Goal: Transaction & Acquisition: Purchase product/service

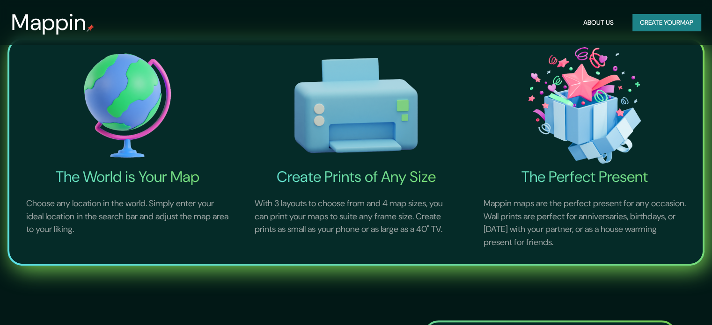
scroll to position [702, 0]
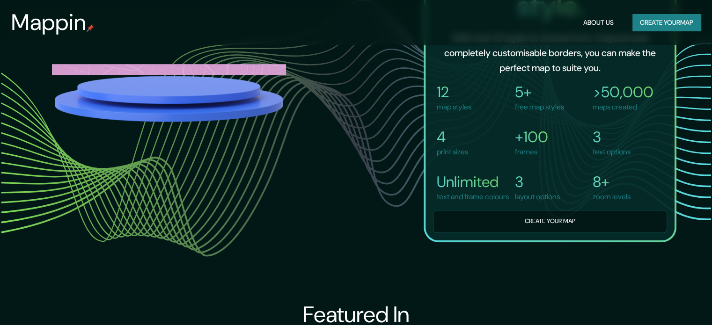
click at [650, 20] on button "Create your map" at bounding box center [666, 22] width 68 height 17
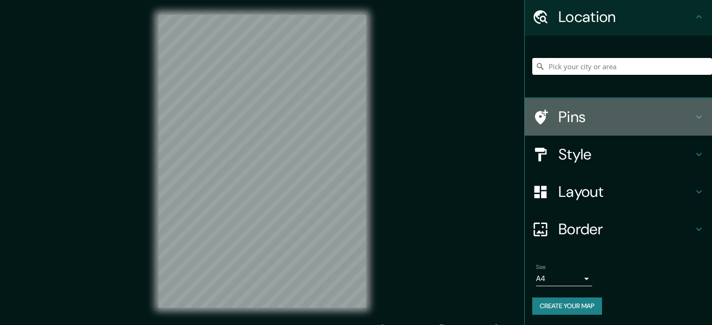
click at [625, 118] on h4 "Pins" at bounding box center [625, 117] width 135 height 19
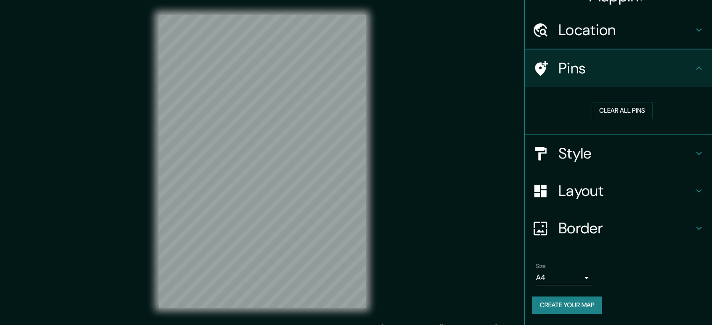
scroll to position [18, 0]
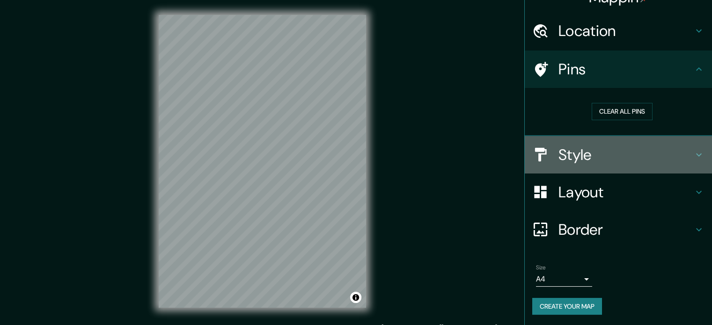
drag, startPoint x: 610, startPoint y: 143, endPoint x: 597, endPoint y: 157, distance: 18.9
click at [609, 143] on div "Style" at bounding box center [618, 154] width 187 height 37
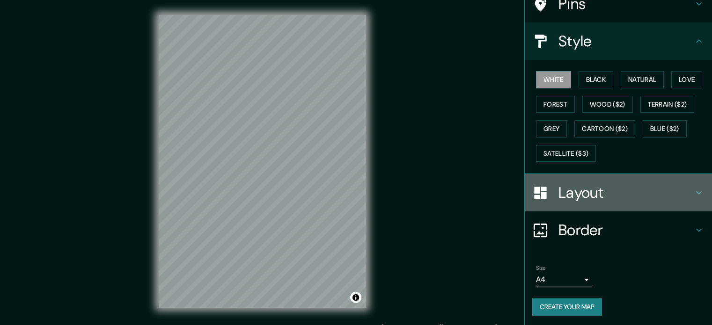
click at [592, 193] on h4 "Layout" at bounding box center [625, 192] width 135 height 19
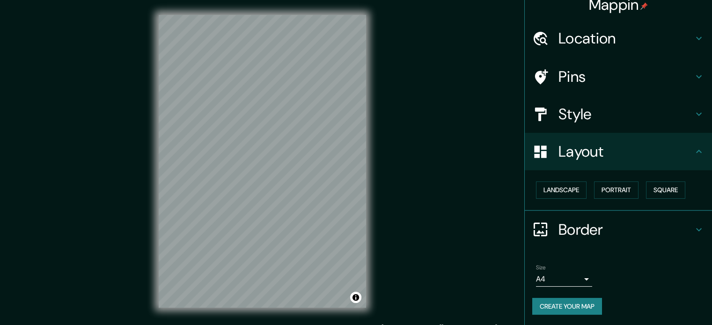
click at [591, 235] on h4 "Border" at bounding box center [625, 229] width 135 height 19
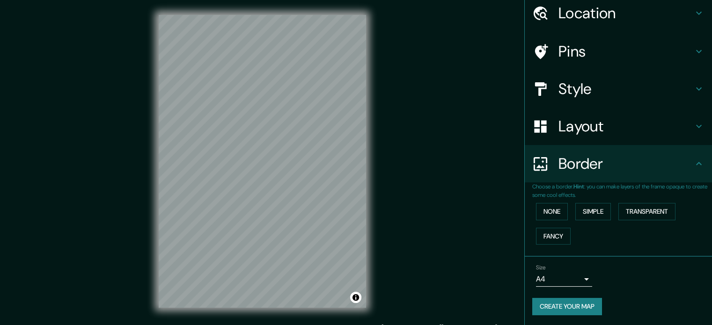
click at [573, 111] on div "Layout" at bounding box center [618, 126] width 187 height 37
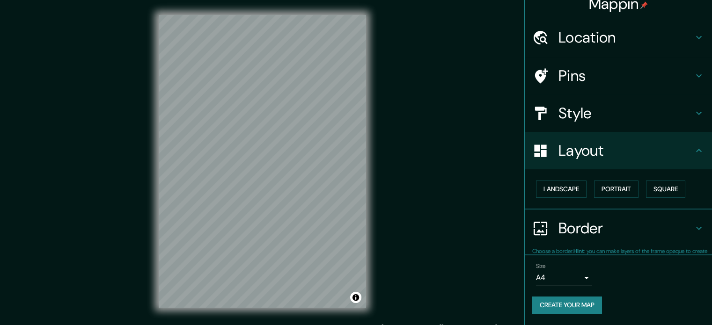
scroll to position [10, 0]
click at [577, 79] on h4 "Pins" at bounding box center [625, 76] width 135 height 19
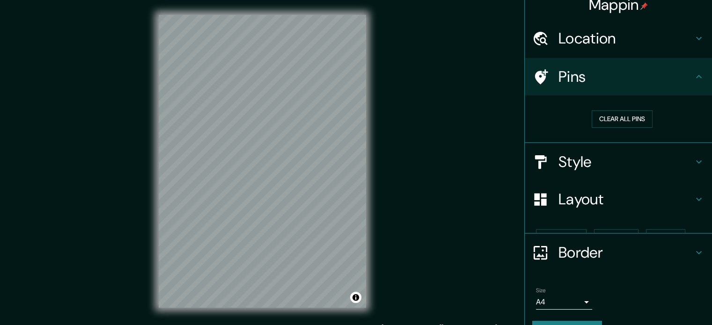
click at [585, 52] on div "Location" at bounding box center [618, 38] width 187 height 37
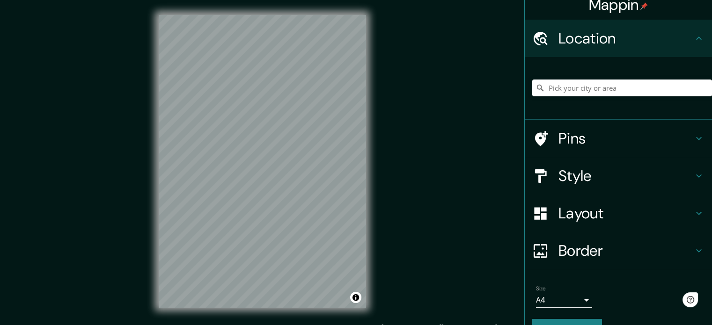
scroll to position [12, 0]
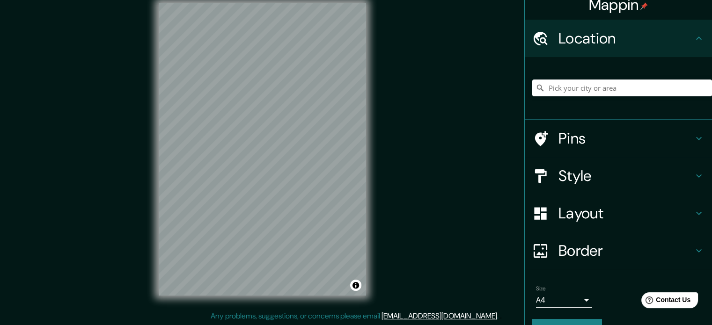
click at [586, 134] on h4 "Pins" at bounding box center [625, 138] width 135 height 19
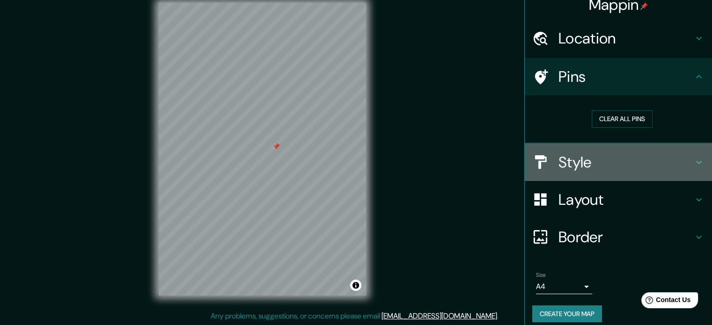
click at [598, 172] on div "Style" at bounding box center [618, 162] width 187 height 37
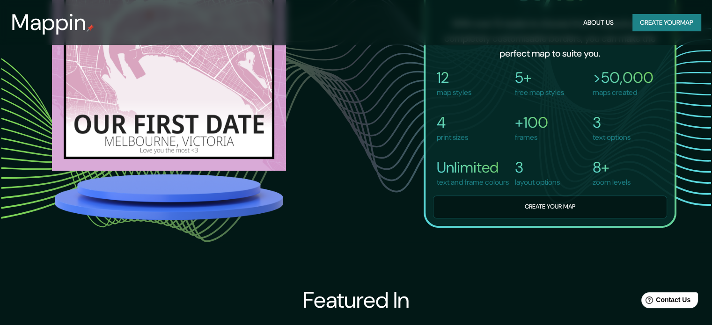
scroll to position [631, 0]
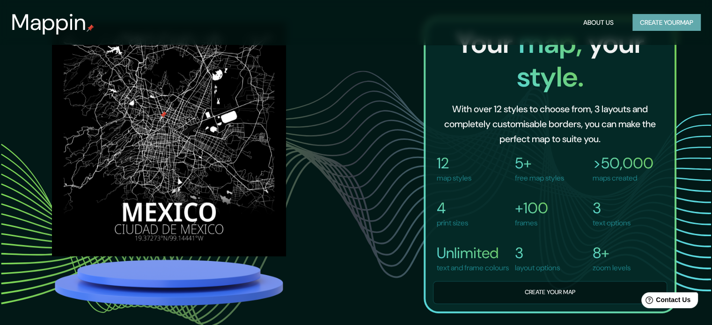
click at [669, 16] on button "Create your map" at bounding box center [666, 22] width 68 height 17
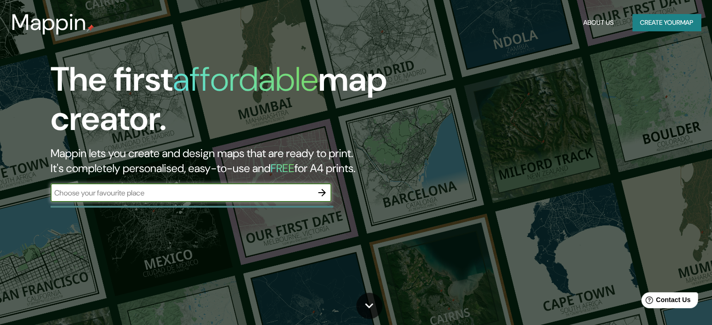
click at [640, 22] on button "Create your map" at bounding box center [666, 22] width 68 height 17
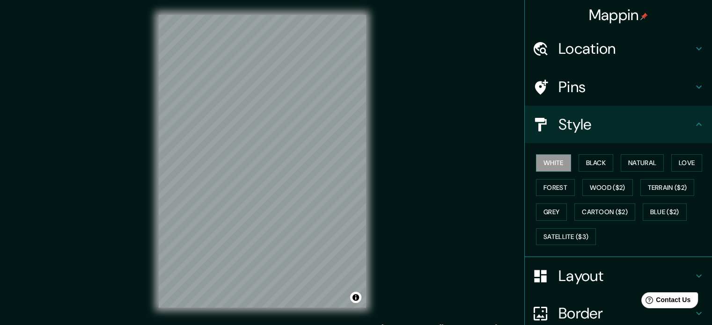
click at [616, 86] on h4 "Pins" at bounding box center [625, 87] width 135 height 19
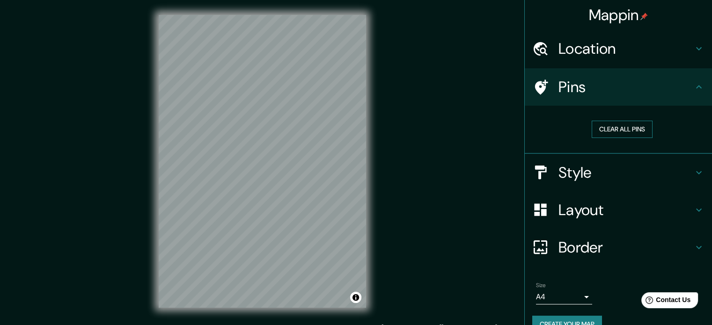
click at [608, 132] on button "Clear all pins" at bounding box center [622, 129] width 61 height 17
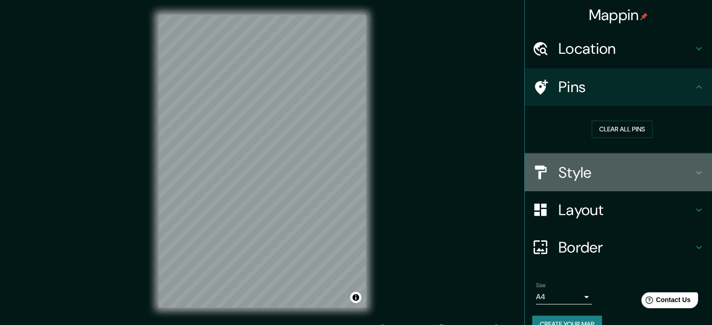
click at [589, 178] on h4 "Style" at bounding box center [625, 172] width 135 height 19
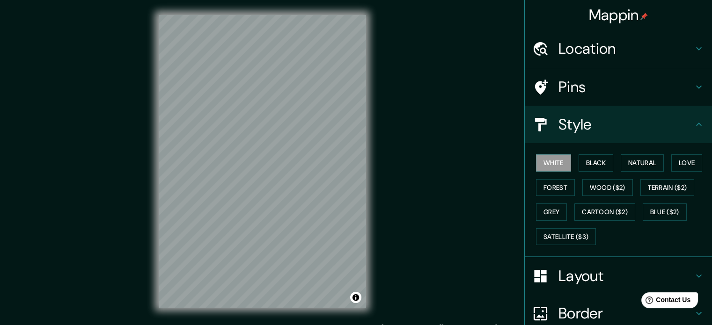
click at [591, 176] on div "White Black Natural Love Forest Wood ($2) Terrain ($2) Grey Cartoon ($2) Blue (…" at bounding box center [622, 200] width 180 height 98
click at [591, 164] on button "Black" at bounding box center [596, 162] width 35 height 17
click at [594, 188] on button "Wood ($2)" at bounding box center [607, 187] width 51 height 17
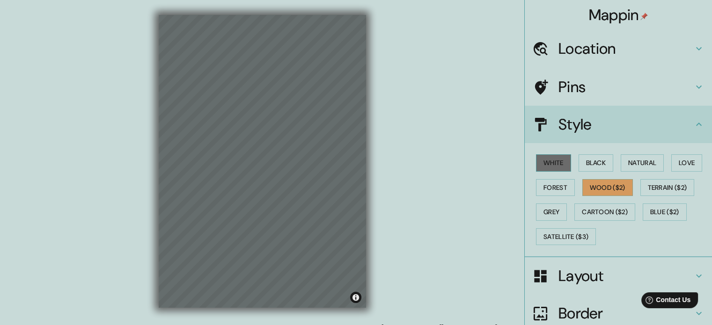
click at [551, 163] on button "White" at bounding box center [553, 162] width 35 height 17
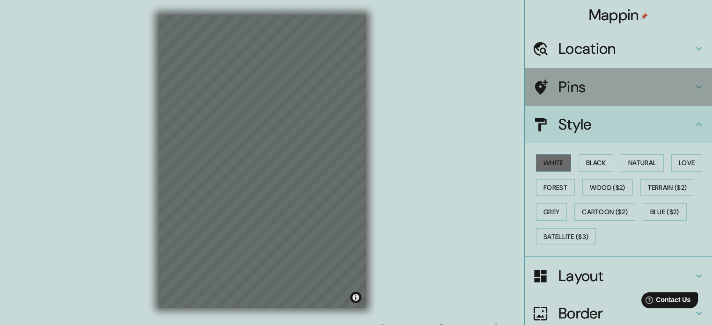
click at [598, 91] on h4 "Pins" at bounding box center [625, 87] width 135 height 19
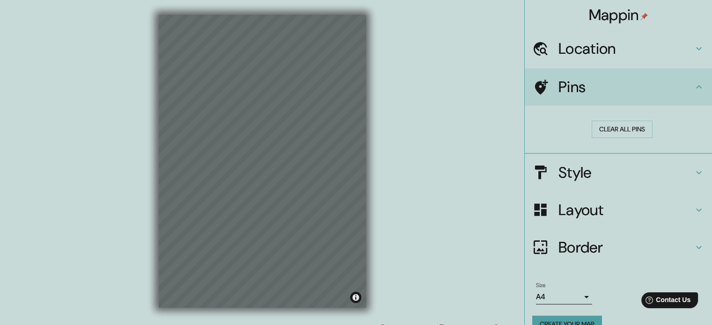
click at [599, 164] on h4 "Style" at bounding box center [625, 172] width 135 height 19
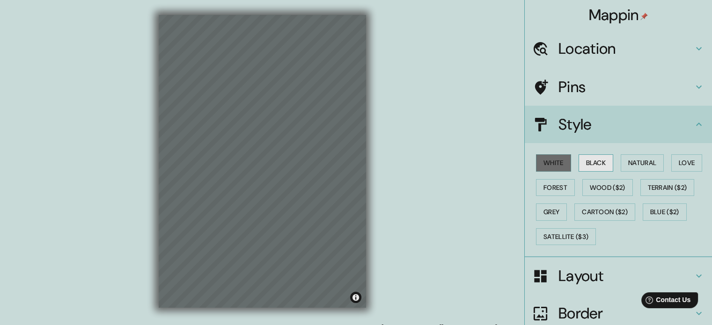
click at [597, 181] on button "Wood ($2)" at bounding box center [607, 187] width 51 height 17
click at [593, 155] on button "Black" at bounding box center [596, 162] width 35 height 17
click at [632, 161] on button "Natural" at bounding box center [642, 162] width 43 height 17
click at [432, 158] on div "Mappin Location Pins Style White Black Natural Love Forest Wood ($2) Terrain ($…" at bounding box center [356, 169] width 712 height 338
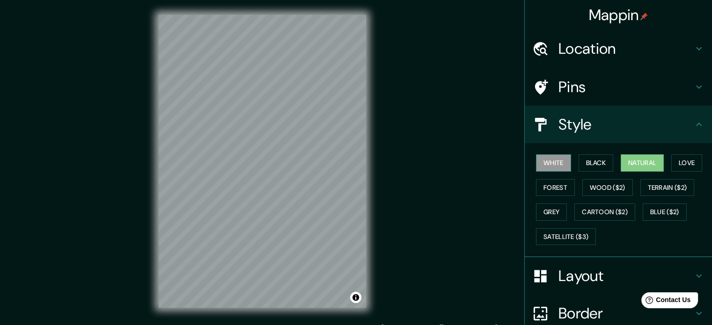
click at [536, 162] on button "White" at bounding box center [553, 162] width 35 height 17
click at [593, 181] on button "Wood ($2)" at bounding box center [607, 187] width 51 height 17
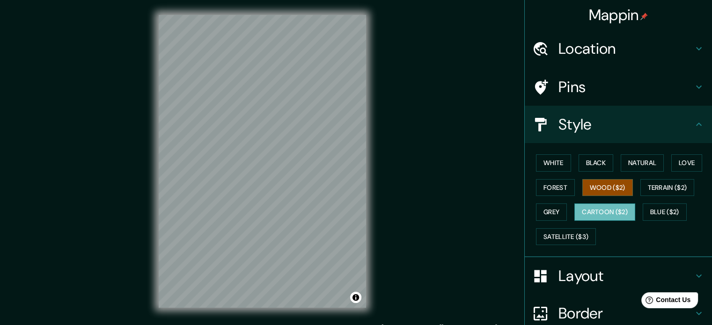
click at [600, 213] on button "Cartoon ($2)" at bounding box center [604, 212] width 61 height 17
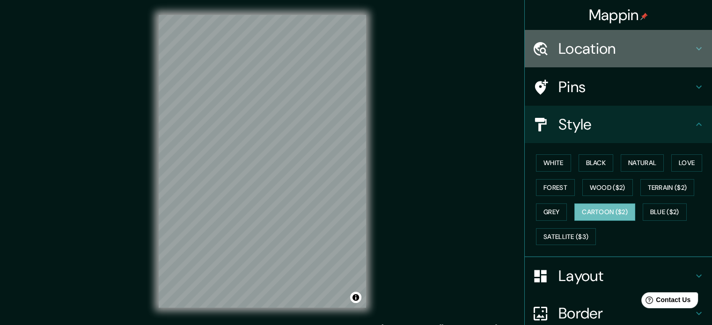
click at [631, 50] on h4 "Location" at bounding box center [625, 48] width 135 height 19
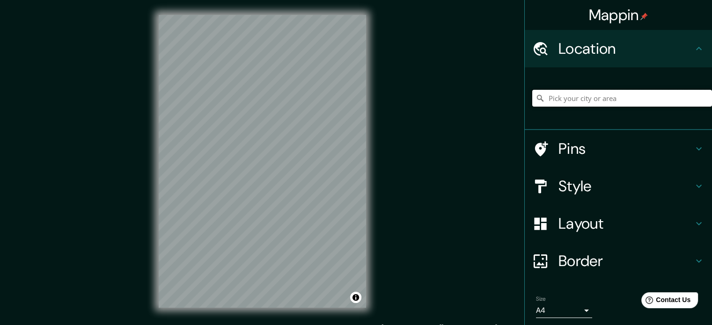
click at [587, 97] on input "Pick your city or area" at bounding box center [622, 98] width 180 height 17
click at [580, 148] on h4 "Pins" at bounding box center [625, 148] width 135 height 19
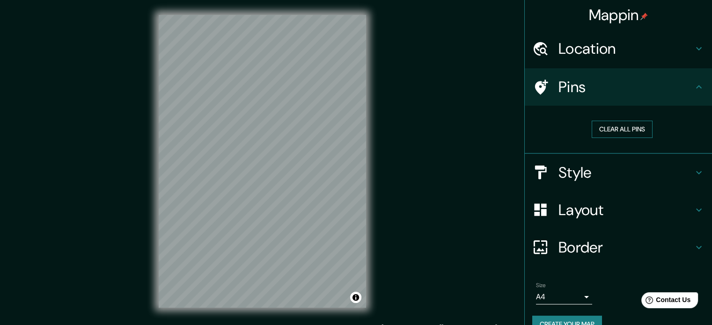
click at [610, 129] on button "Clear all pins" at bounding box center [622, 129] width 61 height 17
click at [595, 164] on h4 "Style" at bounding box center [625, 172] width 135 height 19
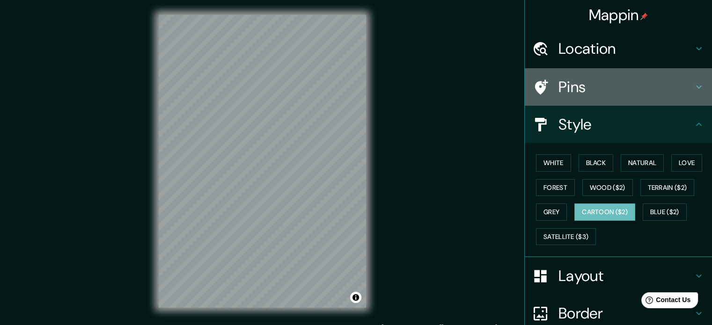
click at [586, 88] on h4 "Pins" at bounding box center [625, 87] width 135 height 19
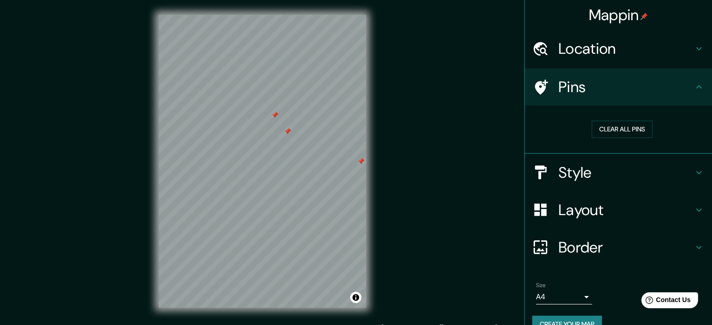
click at [552, 171] on div "Style" at bounding box center [618, 172] width 187 height 37
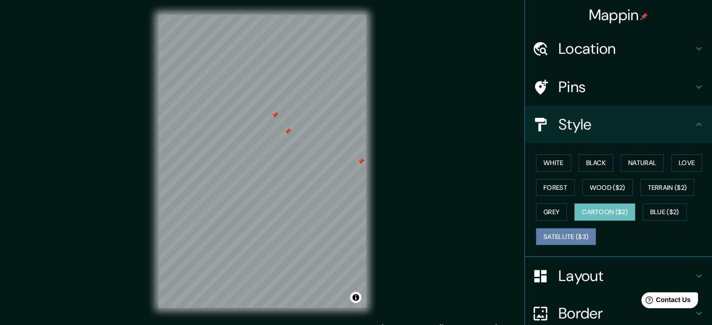
click at [577, 235] on button "Satellite ($3)" at bounding box center [566, 236] width 60 height 17
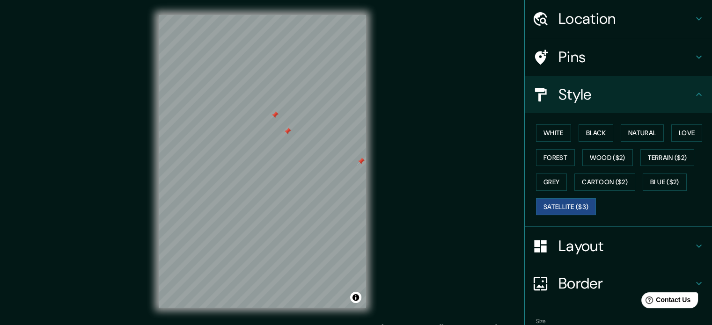
scroll to position [47, 0]
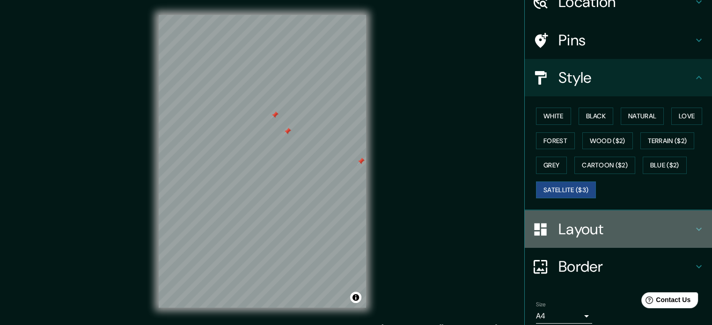
click at [591, 227] on h4 "Layout" at bounding box center [625, 229] width 135 height 19
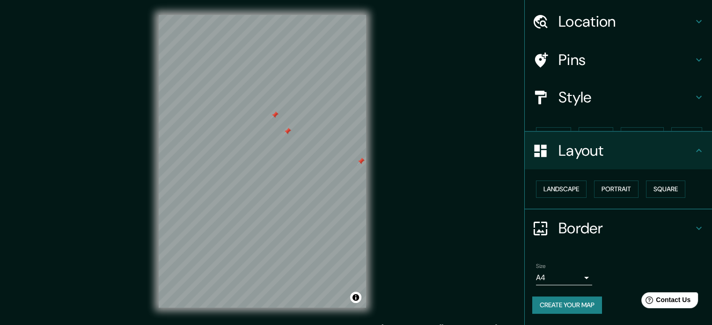
scroll to position [10, 0]
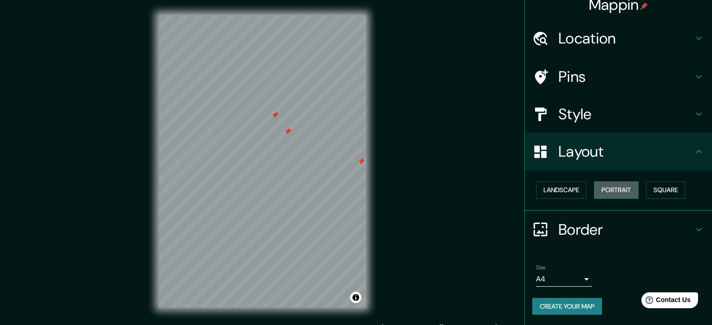
click at [606, 194] on button "Portrait" at bounding box center [616, 190] width 44 height 17
click at [560, 188] on button "Landscape" at bounding box center [561, 190] width 51 height 17
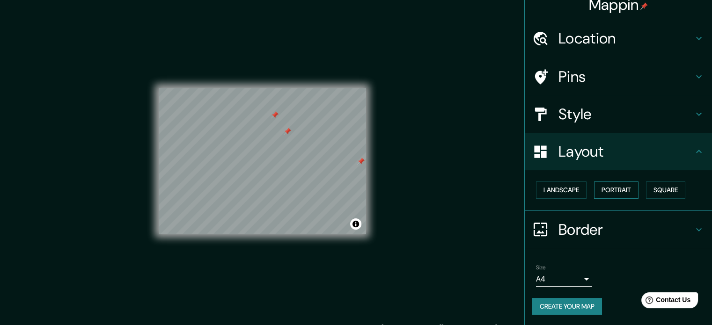
click at [607, 189] on button "Portrait" at bounding box center [616, 190] width 44 height 17
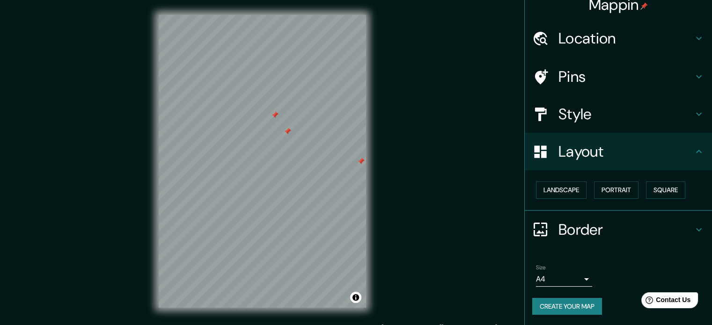
click at [639, 190] on div "Landscape [GEOGRAPHIC_DATA]" at bounding box center [622, 190] width 180 height 25
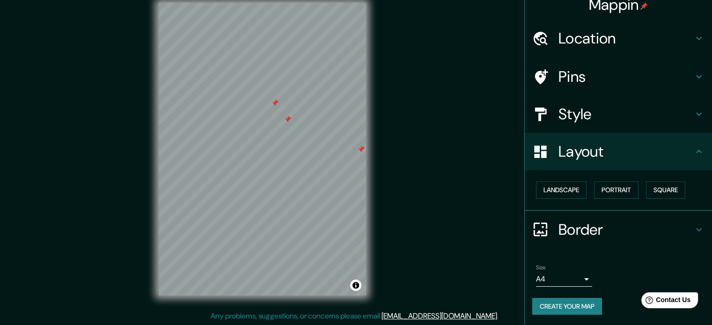
click at [601, 223] on h4 "Border" at bounding box center [625, 229] width 135 height 19
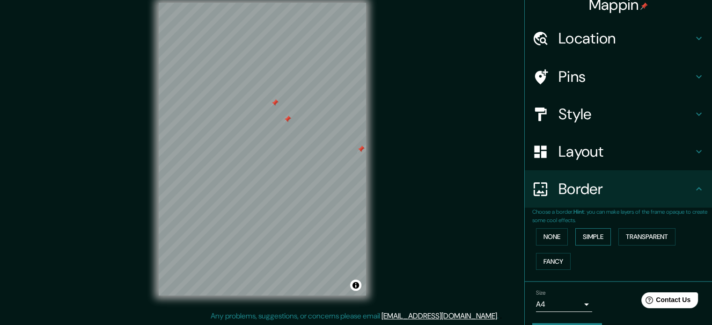
click at [582, 241] on button "Simple" at bounding box center [593, 236] width 36 height 17
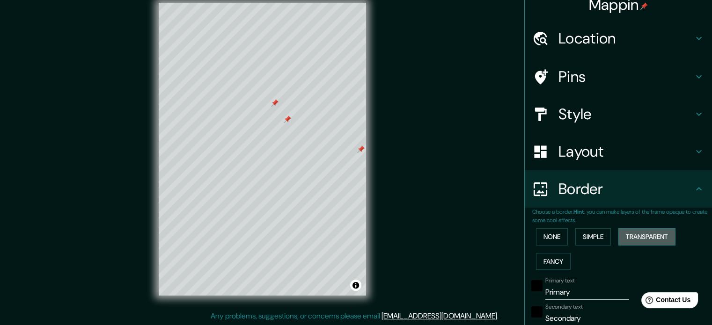
click at [633, 235] on button "Transparent" at bounding box center [646, 236] width 57 height 17
click at [558, 239] on button "None" at bounding box center [552, 236] width 32 height 17
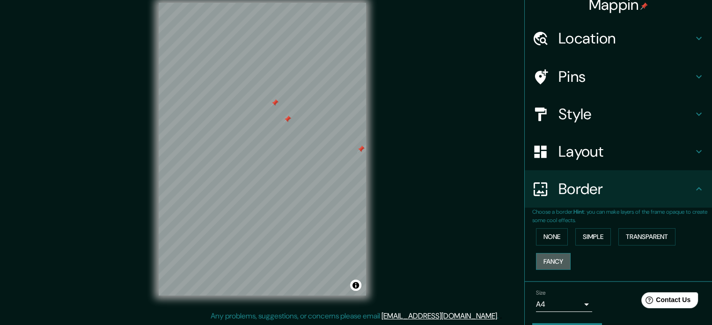
click at [558, 266] on button "Fancy" at bounding box center [553, 261] width 35 height 17
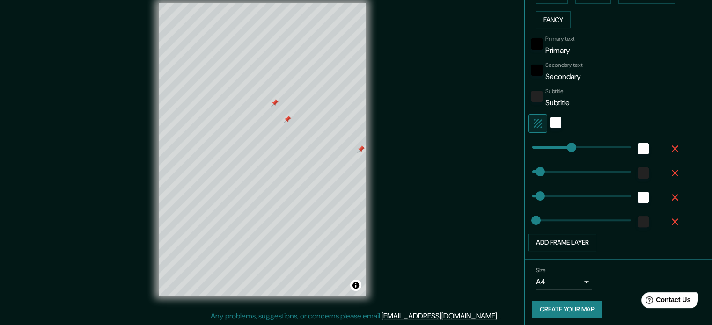
scroll to position [255, 0]
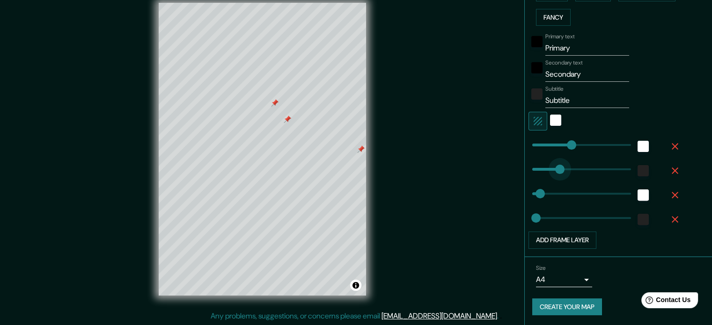
type input "152"
drag, startPoint x: 553, startPoint y: 162, endPoint x: 559, endPoint y: 162, distance: 6.1
type input "177"
type input "35"
type input "18"
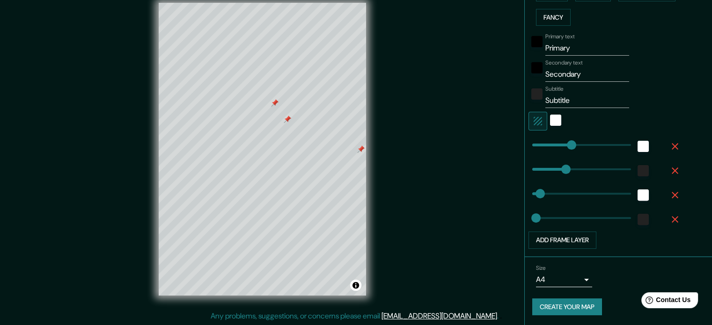
type input "196"
drag, startPoint x: 542, startPoint y: 192, endPoint x: 569, endPoint y: 191, distance: 26.2
type input "177"
type input "171"
drag, startPoint x: 528, startPoint y: 215, endPoint x: 563, endPoint y: 213, distance: 34.7
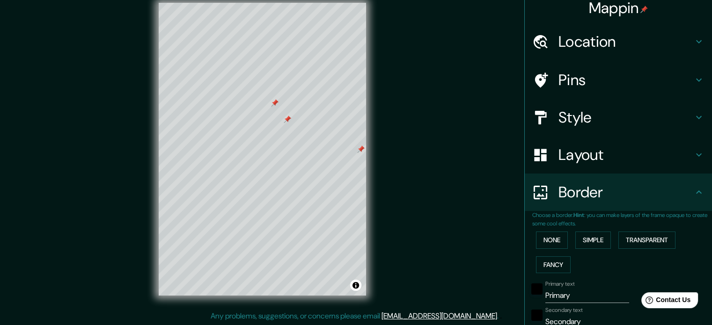
scroll to position [0, 0]
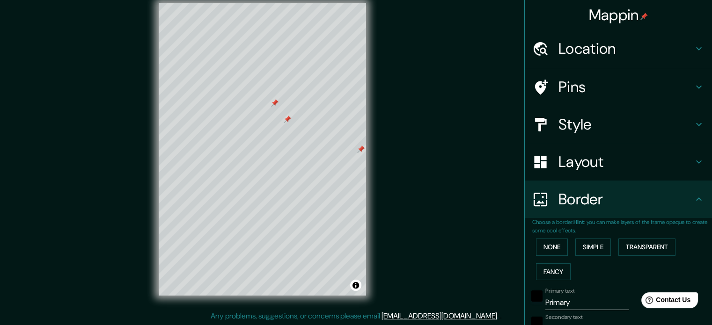
click at [585, 119] on h4 "Style" at bounding box center [625, 124] width 135 height 19
type input "177"
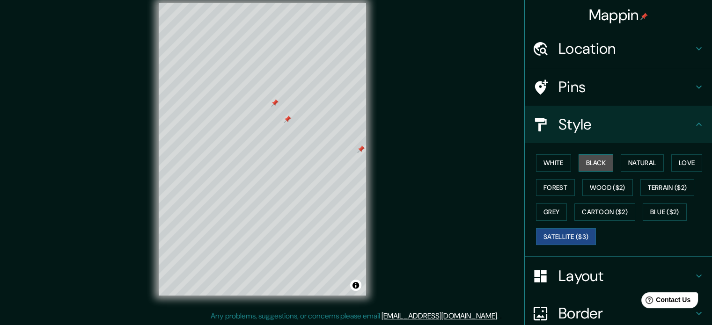
click at [584, 159] on button "Black" at bounding box center [596, 162] width 35 height 17
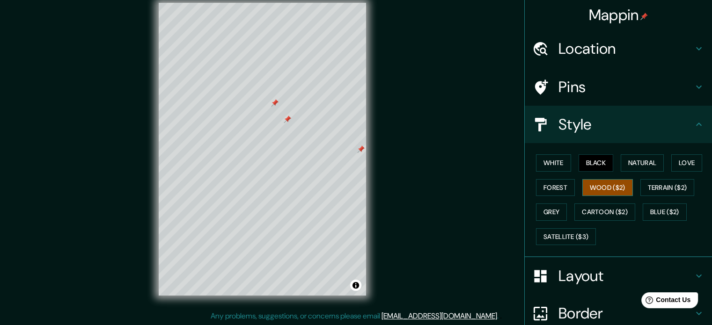
click at [592, 186] on button "Wood ($2)" at bounding box center [607, 187] width 51 height 17
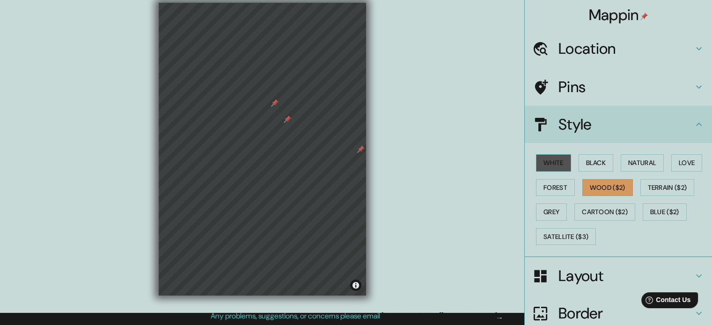
click at [550, 165] on button "White" at bounding box center [553, 162] width 35 height 17
click at [566, 97] on div "Pins" at bounding box center [618, 86] width 187 height 37
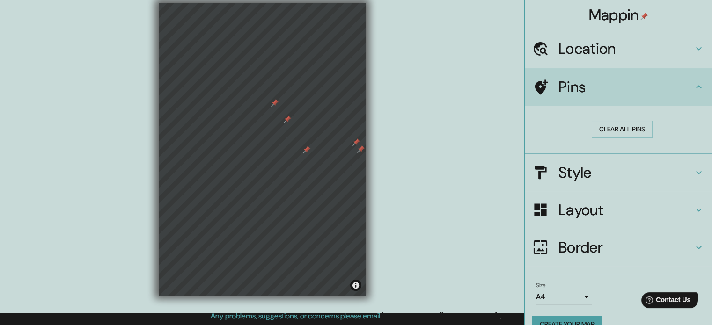
click at [359, 151] on div at bounding box center [360, 149] width 7 height 7
click at [355, 144] on div at bounding box center [355, 142] width 7 height 7
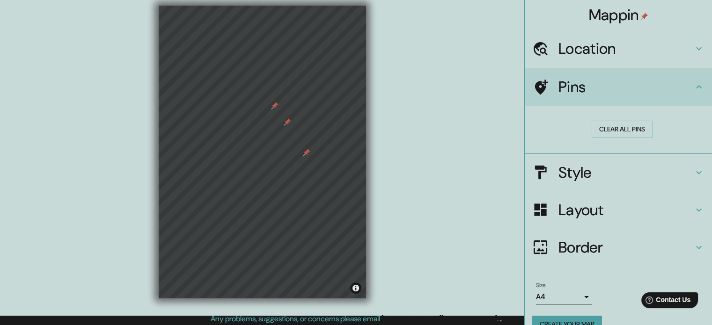
scroll to position [12, 0]
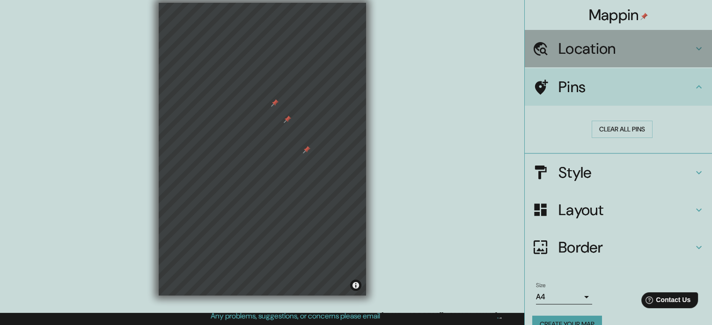
click at [576, 59] on div "Location" at bounding box center [618, 48] width 187 height 37
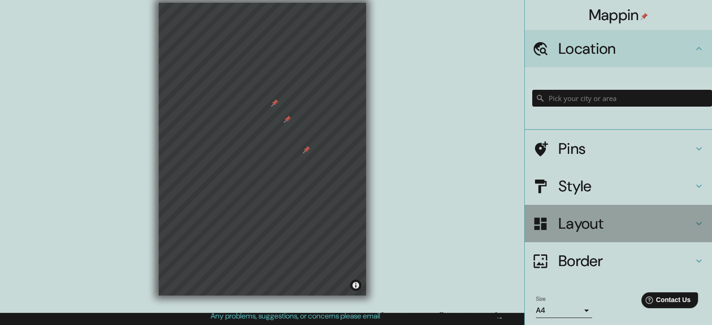
click at [605, 210] on div "Layout" at bounding box center [618, 223] width 187 height 37
type input "177"
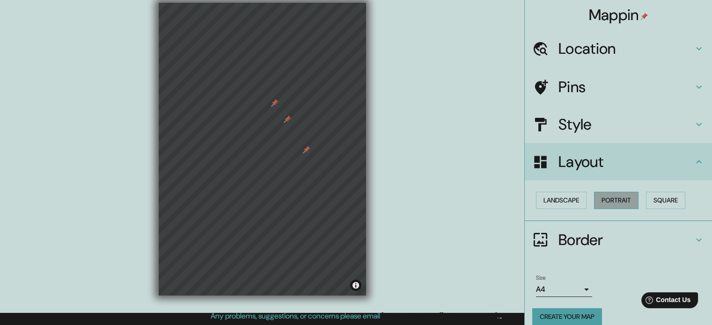
click at [609, 206] on button "Portrait" at bounding box center [616, 200] width 44 height 17
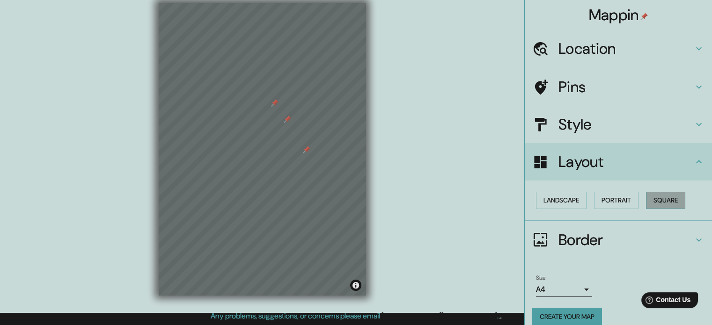
click at [663, 205] on button "Square" at bounding box center [665, 200] width 39 height 17
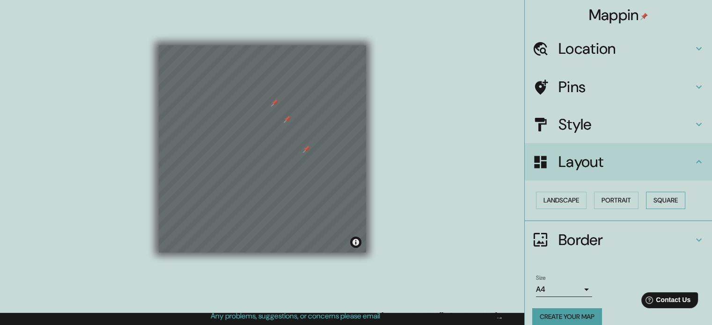
click at [660, 200] on button "Square" at bounding box center [665, 200] width 39 height 17
click at [613, 200] on button "Portrait" at bounding box center [616, 200] width 44 height 17
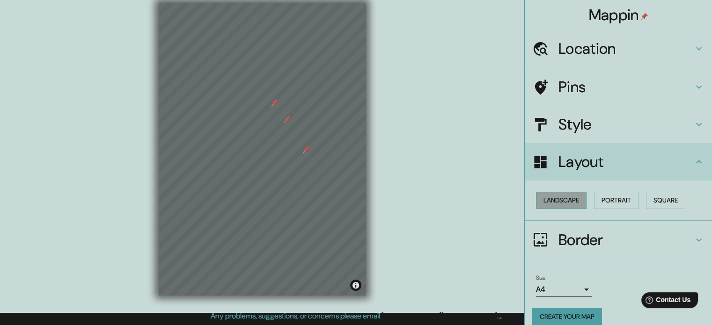
click at [556, 201] on button "Landscape" at bounding box center [561, 200] width 51 height 17
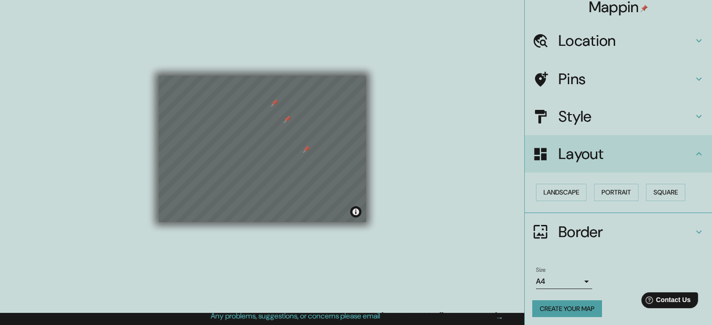
scroll to position [10, 0]
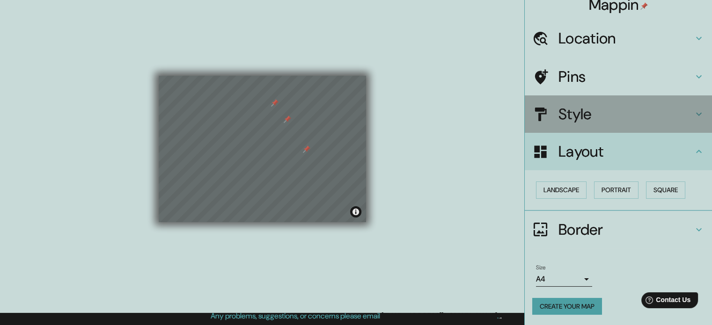
click at [595, 119] on h4 "Style" at bounding box center [625, 114] width 135 height 19
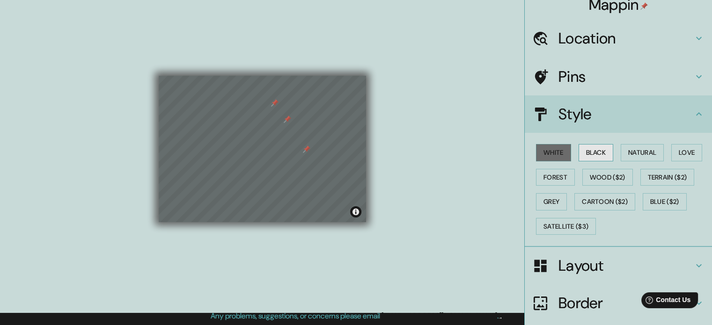
click at [595, 156] on button "Black" at bounding box center [596, 152] width 35 height 17
click at [558, 220] on button "Satellite ($3)" at bounding box center [566, 226] width 60 height 17
click at [575, 296] on h4 "Border" at bounding box center [625, 303] width 135 height 19
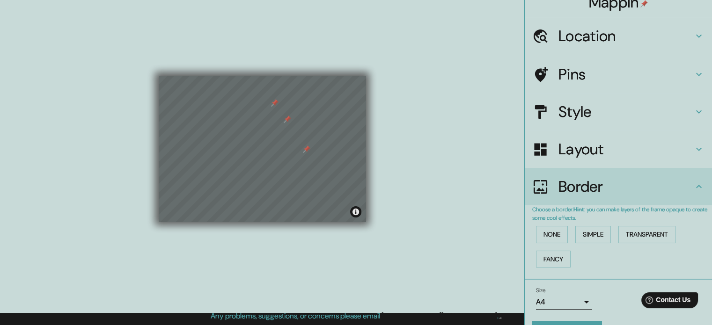
scroll to position [0, 0]
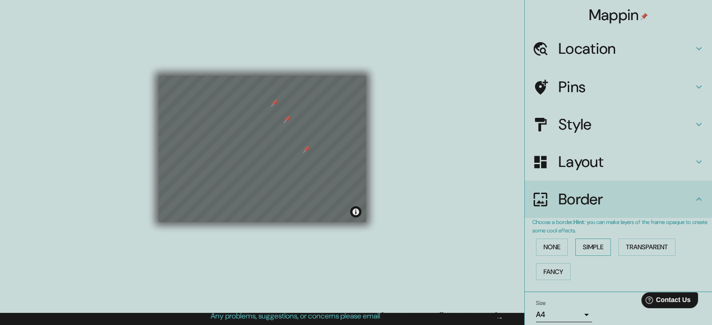
click at [586, 240] on button "Simple" at bounding box center [593, 247] width 36 height 17
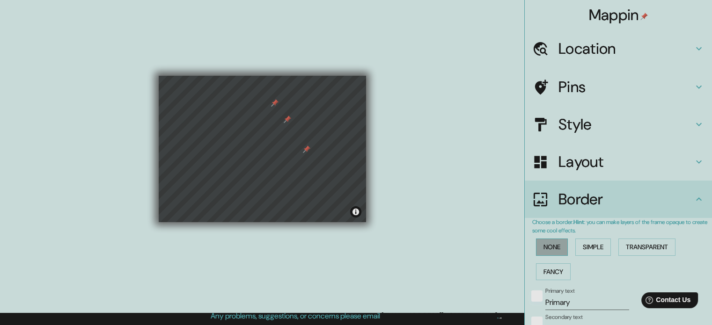
click at [548, 252] on button "None" at bounding box center [552, 247] width 32 height 17
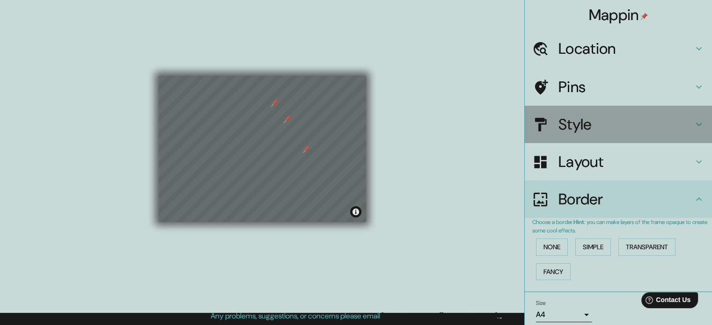
click at [586, 121] on h4 "Style" at bounding box center [625, 124] width 135 height 19
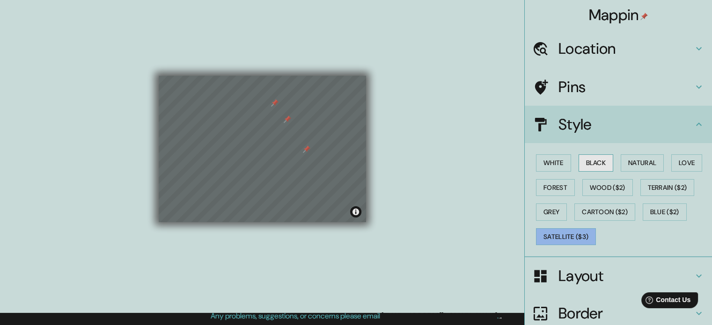
click at [589, 165] on button "Black" at bounding box center [596, 162] width 35 height 17
click at [638, 159] on button "Natural" at bounding box center [642, 162] width 43 height 17
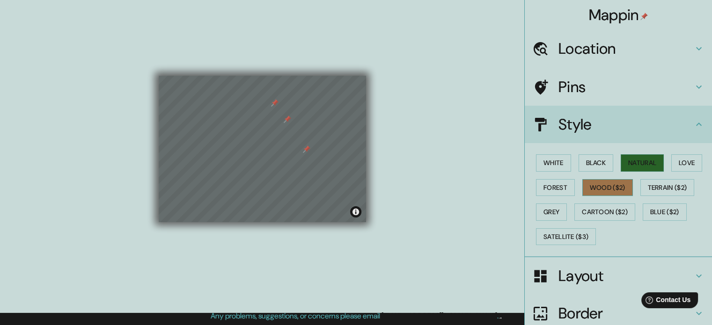
click at [599, 189] on button "Wood ($2)" at bounding box center [607, 187] width 51 height 17
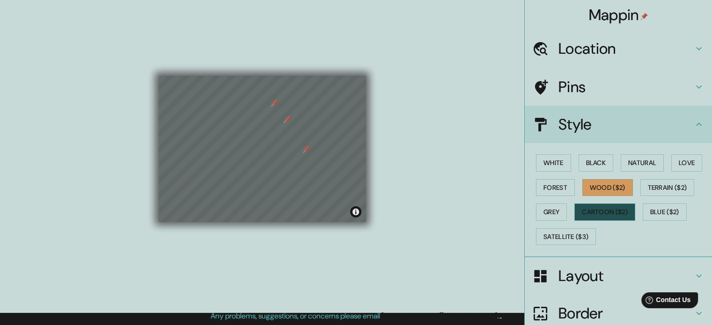
click at [588, 211] on button "Cartoon ($2)" at bounding box center [604, 212] width 61 height 17
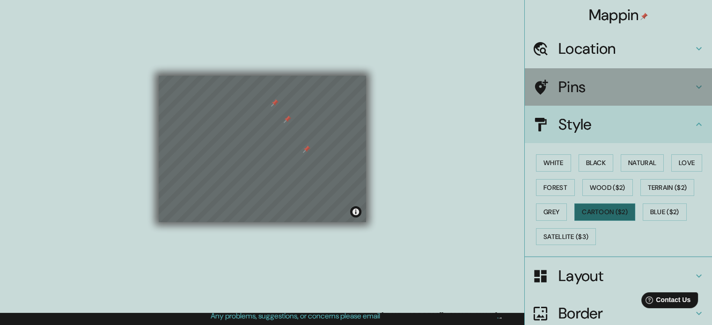
click at [595, 83] on h4 "Pins" at bounding box center [625, 87] width 135 height 19
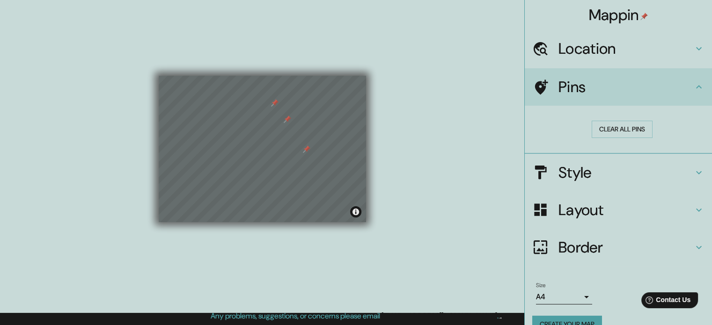
click at [625, 47] on h4 "Location" at bounding box center [625, 48] width 135 height 19
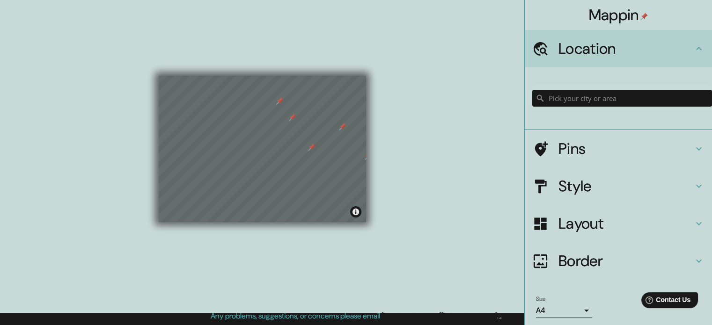
click at [548, 179] on div at bounding box center [545, 186] width 26 height 16
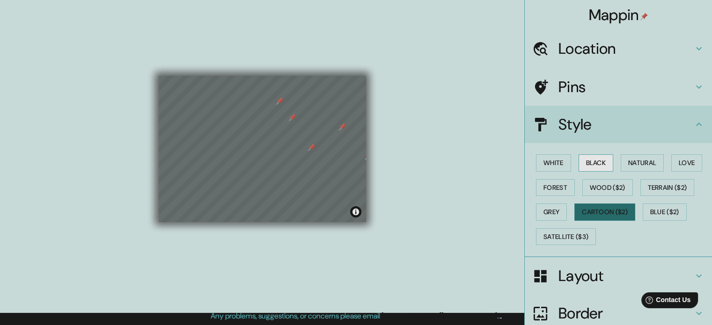
click at [601, 163] on button "Black" at bounding box center [596, 162] width 35 height 17
click at [643, 168] on button "Natural" at bounding box center [642, 162] width 43 height 17
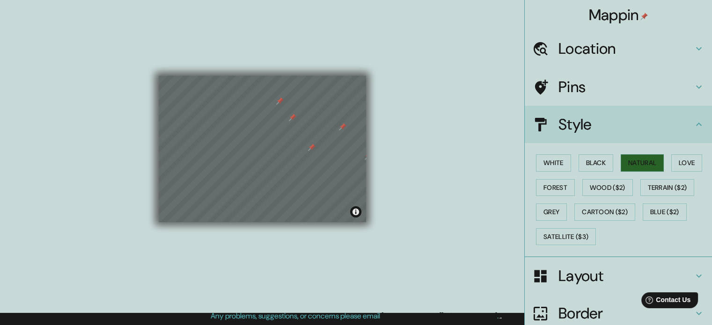
click at [634, 201] on div "White Black Natural Love Forest Wood ($2) Terrain ($2) Grey Cartoon ($2) Blue (…" at bounding box center [622, 200] width 180 height 98
click at [668, 202] on div "White Black Natural Love Forest Wood ($2) Terrain ($2) Grey Cartoon ($2) Blue (…" at bounding box center [622, 200] width 180 height 98
click at [669, 191] on button "Terrain ($2)" at bounding box center [667, 187] width 54 height 17
